Goal: Task Accomplishment & Management: Complete application form

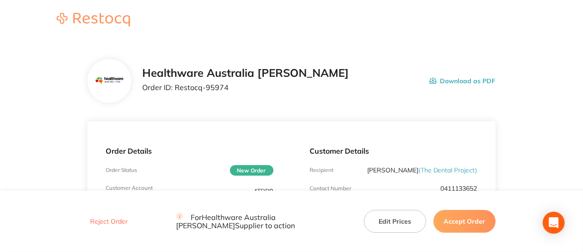
drag, startPoint x: 469, startPoint y: 222, endPoint x: 458, endPoint y: 214, distance: 14.1
click at [469, 222] on button "Accept Order" at bounding box center [465, 221] width 62 height 23
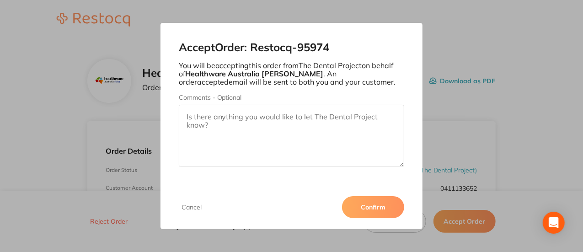
click at [220, 127] on textarea "Comments - Optional" at bounding box center [292, 136] width 226 height 62
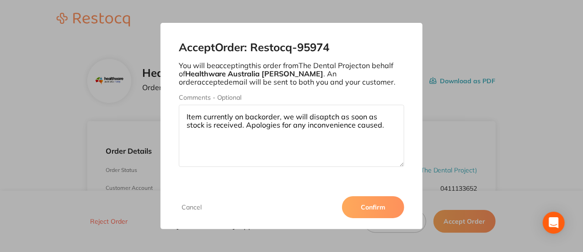
click at [327, 115] on textarea "Item currently on backorder, we will disaptch as soon as stock is received. Apo…" at bounding box center [292, 136] width 226 height 62
click at [324, 117] on textarea "Item currently on backorder, we will disaptch as soon as stock is received. Apo…" at bounding box center [292, 136] width 226 height 62
click at [285, 116] on textarea "Item currently on backorder, we will dispatch as soon as stock is received. Apo…" at bounding box center [292, 136] width 226 height 62
click at [231, 124] on textarea "Item currently on backorder, we will dispatch as soon as stock is received. Apo…" at bounding box center [292, 136] width 226 height 62
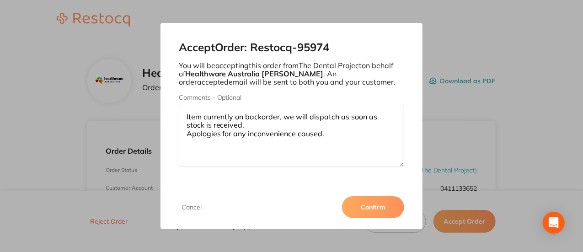
type textarea "Item currently on backorder, we will dispatch as soon as stock is received. Apo…"
click at [362, 205] on button "Confirm" at bounding box center [373, 207] width 62 height 22
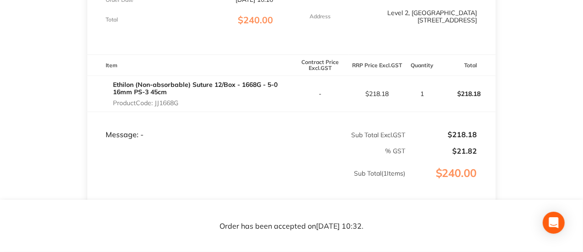
scroll to position [229, 0]
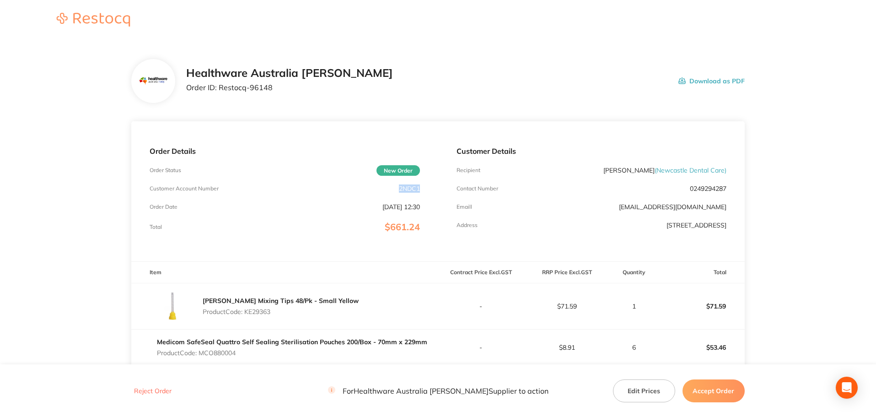
drag, startPoint x: 419, startPoint y: 188, endPoint x: 396, endPoint y: 187, distance: 22.5
click at [396, 187] on div "Customer Account Number 2NDC1" at bounding box center [285, 188] width 270 height 7
copy p "2NDC1"
drag, startPoint x: 261, startPoint y: 85, endPoint x: 217, endPoint y: 86, distance: 43.9
click at [217, 86] on p "Order ID: Restocq- 96148" at bounding box center [289, 87] width 207 height 8
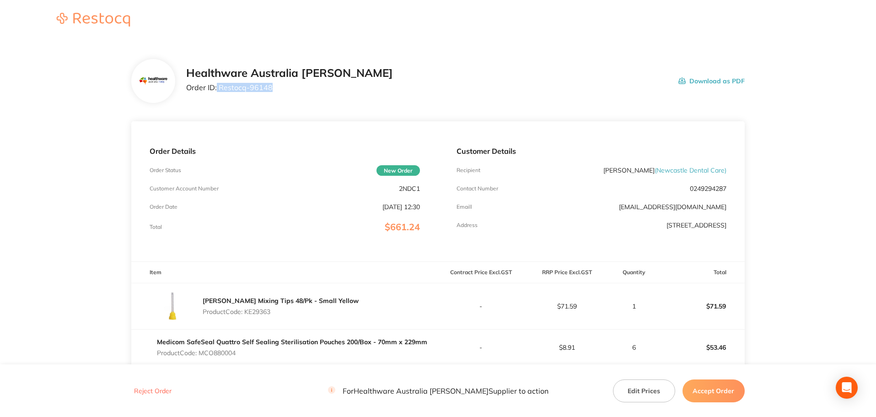
click at [274, 89] on p "Order ID: Restocq- 96148" at bounding box center [289, 87] width 207 height 8
drag, startPoint x: 272, startPoint y: 113, endPoint x: 272, endPoint y: 101, distance: 11.9
drag, startPoint x: 275, startPoint y: 88, endPoint x: 219, endPoint y: 90, distance: 55.4
click at [219, 90] on p "Order ID: Restocq- 96148" at bounding box center [289, 87] width 207 height 8
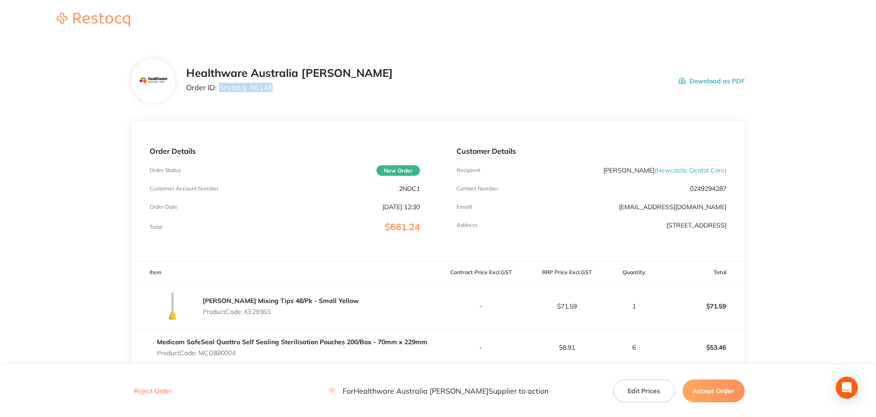
copy p "Restocq- 96148"
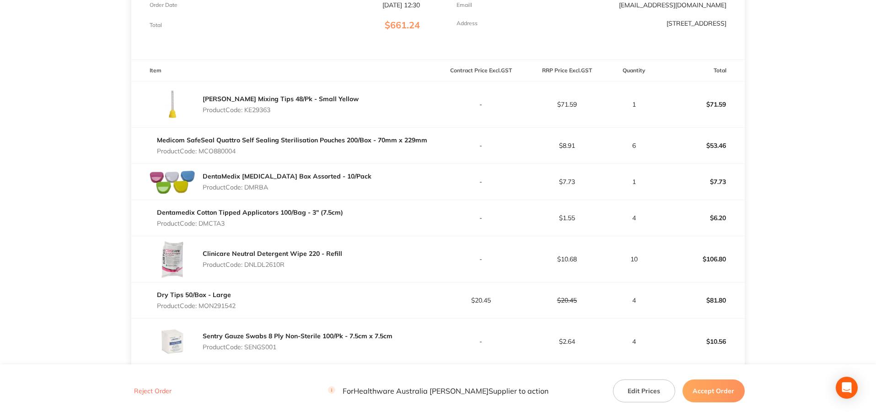
scroll to position [116, 0]
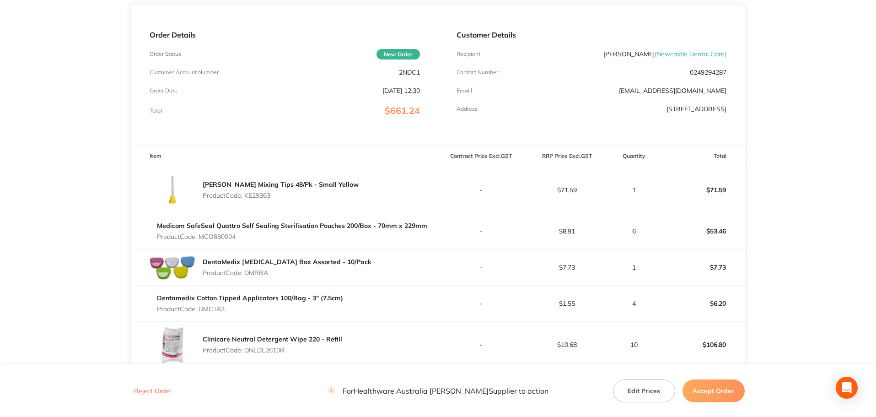
drag, startPoint x: 270, startPoint y: 276, endPoint x: 248, endPoint y: 274, distance: 23.0
click at [248, 274] on p "Product Code: DMRBA" at bounding box center [287, 272] width 169 height 7
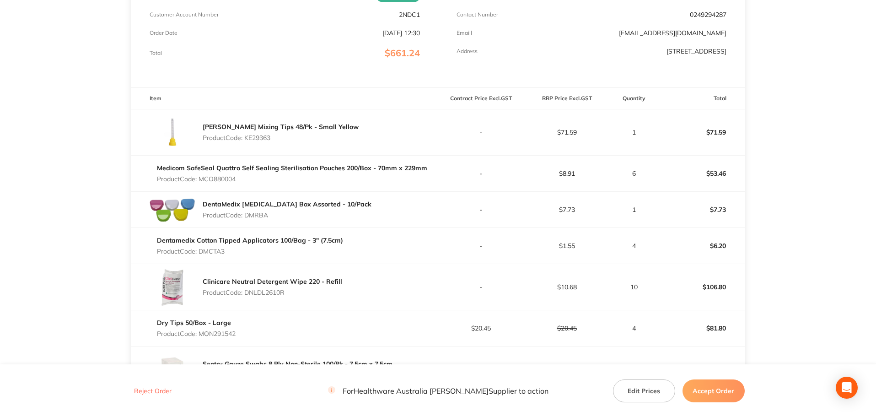
scroll to position [193, 0]
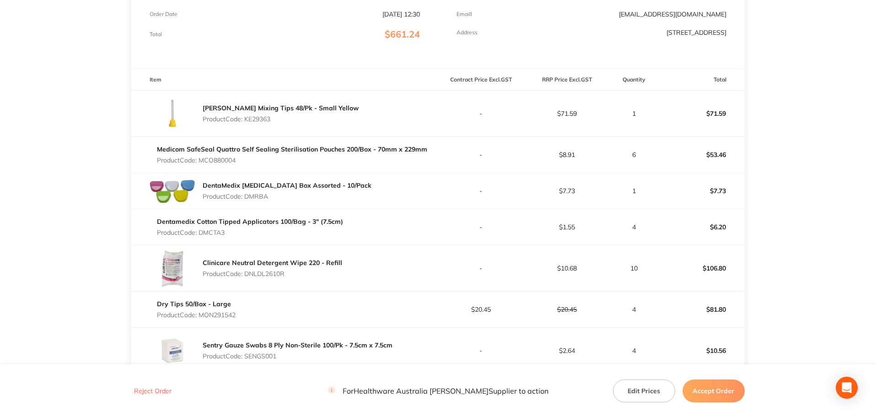
drag, startPoint x: 231, startPoint y: 231, endPoint x: 199, endPoint y: 233, distance: 32.1
click at [199, 233] on p "Product Code: DMCTA3" at bounding box center [250, 232] width 186 height 7
drag, startPoint x: 276, startPoint y: 276, endPoint x: 248, endPoint y: 276, distance: 27.9
click at [248, 276] on p "Product Code: DNLDL2610R" at bounding box center [273, 273] width 140 height 7
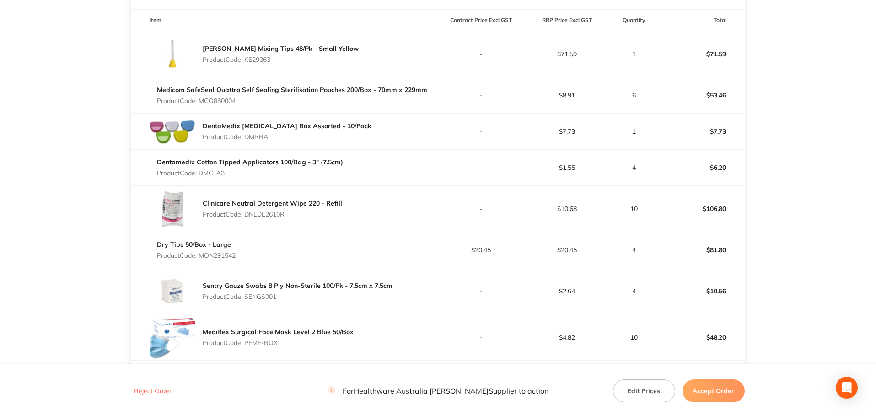
scroll to position [345, 0]
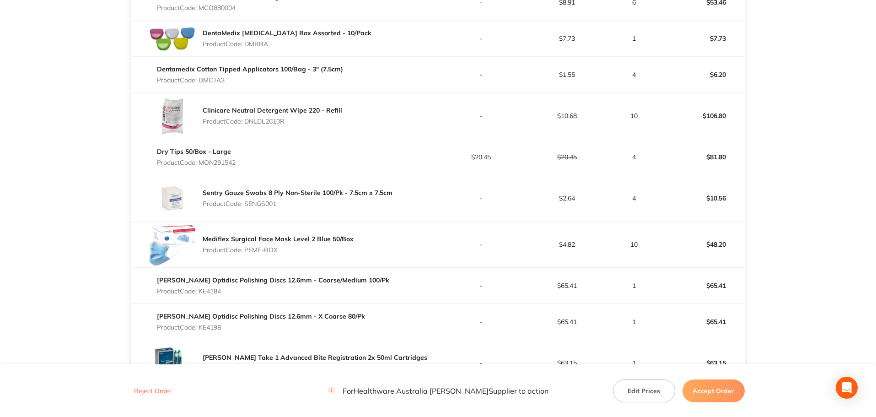
drag, startPoint x: 234, startPoint y: 204, endPoint x: 241, endPoint y: 202, distance: 7.1
click at [241, 202] on p "Product Code: SENGS001" at bounding box center [298, 203] width 190 height 7
click at [286, 210] on div "Sentry Gauze Swabs 8 Ply Non-Sterile 100/Pk - 7.5cm x 7.5cm Product Code: SENGS…" at bounding box center [298, 198] width 190 height 26
drag, startPoint x: 290, startPoint y: 251, endPoint x: 245, endPoint y: 252, distance: 44.4
click at [245, 252] on p "Product Code: PFME-BOX" at bounding box center [278, 249] width 151 height 7
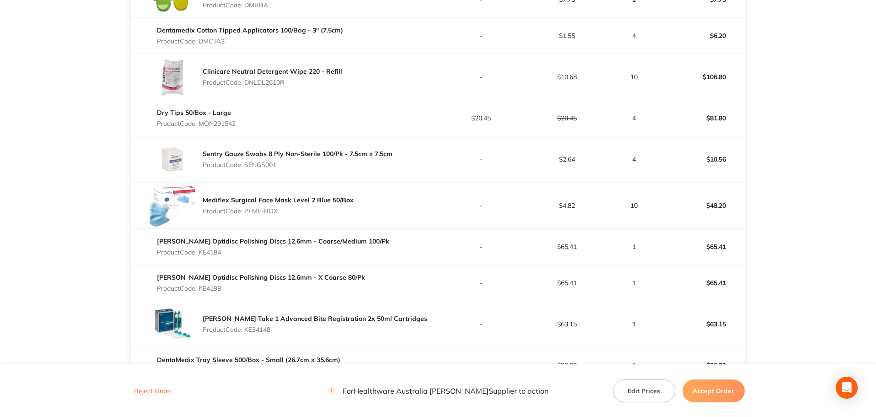
scroll to position [497, 0]
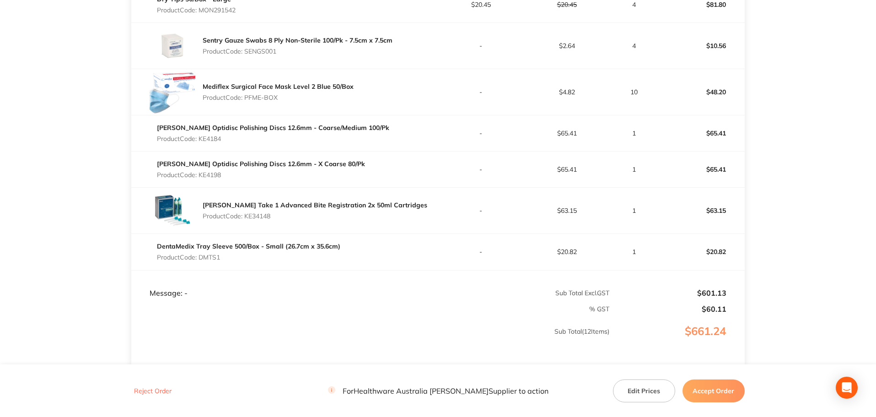
drag, startPoint x: 232, startPoint y: 144, endPoint x: 204, endPoint y: 143, distance: 28.4
click at [204, 143] on div "[PERSON_NAME] Optidisc Polishing Discs 12.6mm - Coarse/Medium 100/Pk Product Co…" at bounding box center [273, 133] width 232 height 26
drag, startPoint x: 277, startPoint y: 215, endPoint x: 243, endPoint y: 216, distance: 33.9
click at [243, 216] on p "Product Code: KE34148" at bounding box center [315, 215] width 225 height 7
drag, startPoint x: 238, startPoint y: 257, endPoint x: 203, endPoint y: 255, distance: 35.7
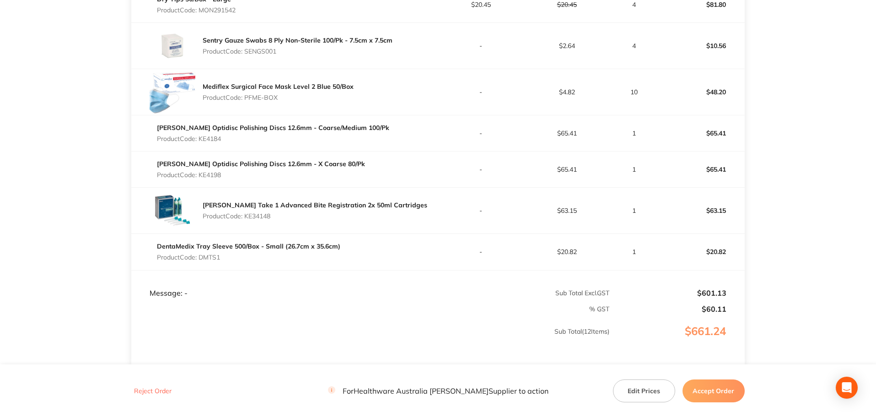
click at [203, 255] on p "Product Code: DMTS1" at bounding box center [248, 256] width 183 height 7
click at [709, 389] on button "Accept Order" at bounding box center [714, 390] width 62 height 23
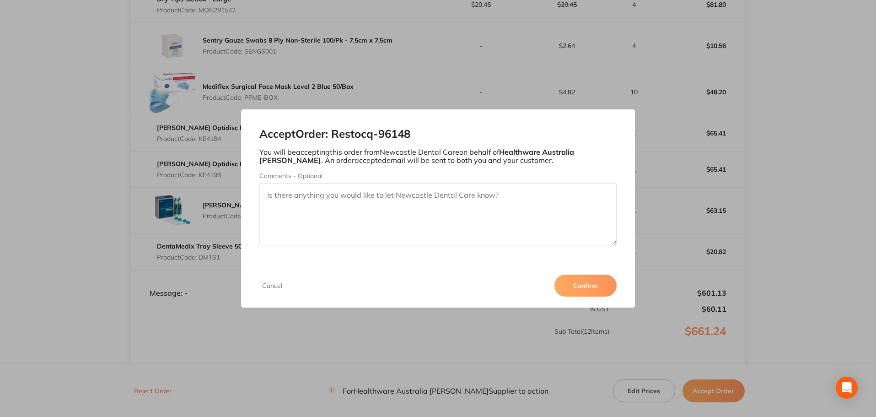
click at [344, 206] on textarea "Comments - Optional" at bounding box center [438, 214] width 358 height 62
click at [298, 194] on textarea "Dentalife special applied. Buy 5 get 1 Free of wie" at bounding box center [438, 214] width 358 height 62
click at [379, 190] on textarea "Dentalife October special applied. Buy 5 get 1 Free of wie" at bounding box center [438, 214] width 358 height 62
drag, startPoint x: 467, startPoint y: 194, endPoint x: 452, endPoint y: 195, distance: 15.6
click at [452, 195] on textarea "Dentalife October special applied: Buy 5 get 1 Free of wie" at bounding box center [438, 214] width 358 height 62
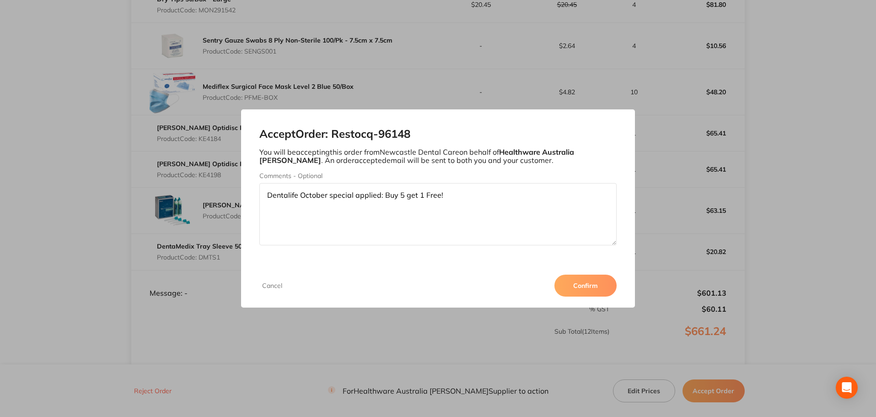
type textarea "Dentalife October special applied: Buy 5 get 1 Free!"
click at [593, 287] on button "Confirm" at bounding box center [585, 286] width 62 height 22
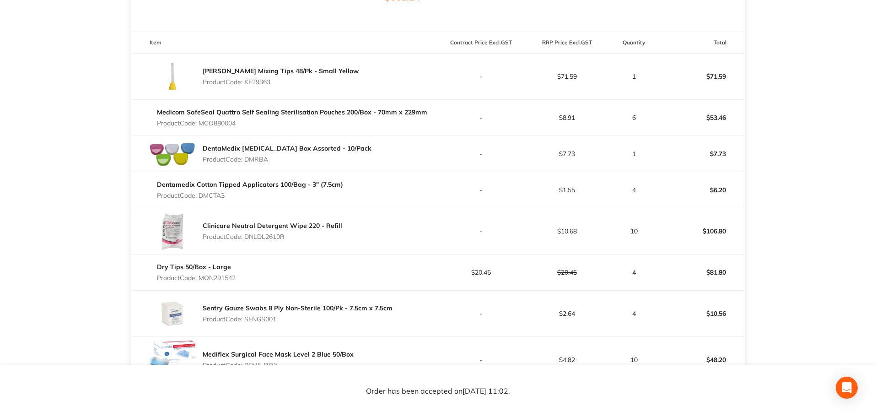
scroll to position [0, 0]
